Goal: Find specific page/section

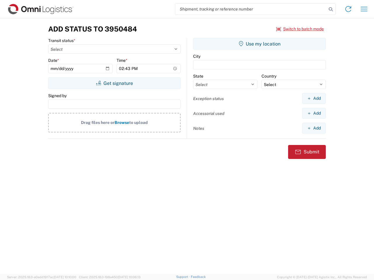
click at [251, 9] on input "search" at bounding box center [250, 9] width 151 height 11
click at [331, 9] on icon at bounding box center [330, 9] width 8 height 8
click at [348, 9] on icon at bounding box center [347, 8] width 9 height 9
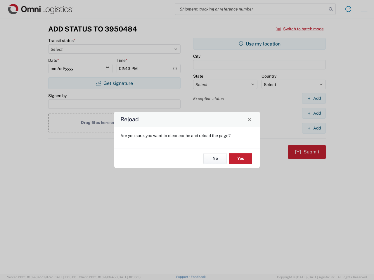
click at [364, 9] on div "Reload Are you sure, you want to clear cache and reload the page? No Yes" at bounding box center [187, 140] width 374 height 280
click at [300, 29] on div "Reload Are you sure, you want to clear cache and reload the page? No Yes" at bounding box center [187, 140] width 374 height 280
click at [114, 83] on div "Reload Are you sure, you want to clear cache and reload the page? No Yes" at bounding box center [187, 140] width 374 height 280
click at [259, 44] on div "Reload Are you sure, you want to clear cache and reload the page? No Yes" at bounding box center [187, 140] width 374 height 280
click at [314, 98] on div "Reload Are you sure, you want to clear cache and reload the page? No Yes" at bounding box center [187, 140] width 374 height 280
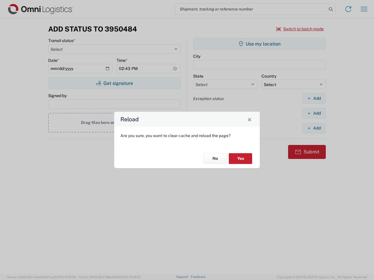
click at [314, 113] on div "Reload Are you sure, you want to clear cache and reload the page? No Yes" at bounding box center [187, 140] width 374 height 280
click at [314, 128] on div "Reload Are you sure, you want to clear cache and reload the page? No Yes" at bounding box center [187, 140] width 374 height 280
